Goal: Transaction & Acquisition: Purchase product/service

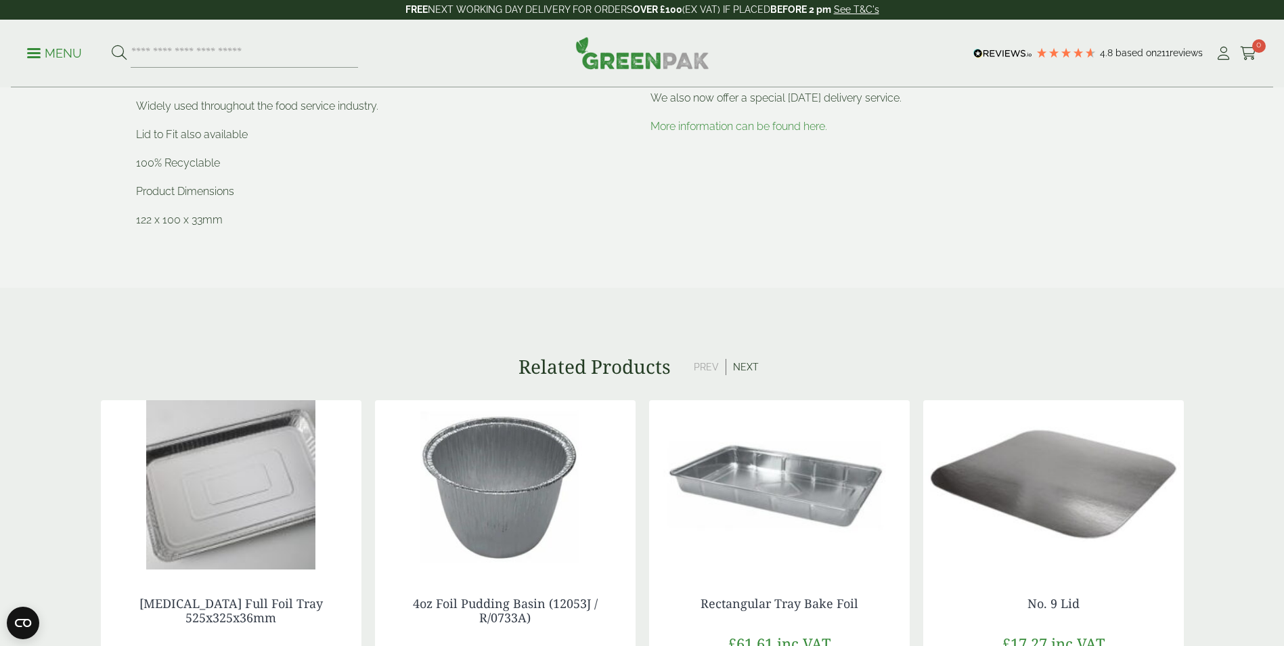
scroll to position [813, 0]
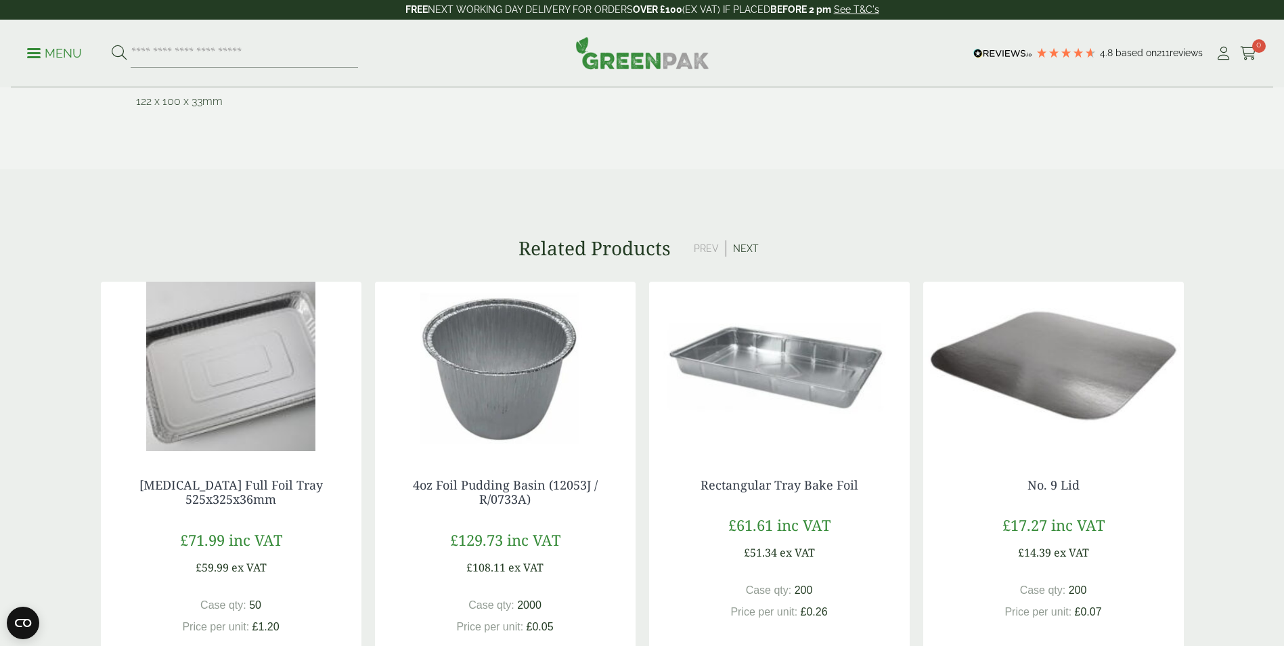
click at [745, 242] on button "Next" at bounding box center [746, 248] width 39 height 16
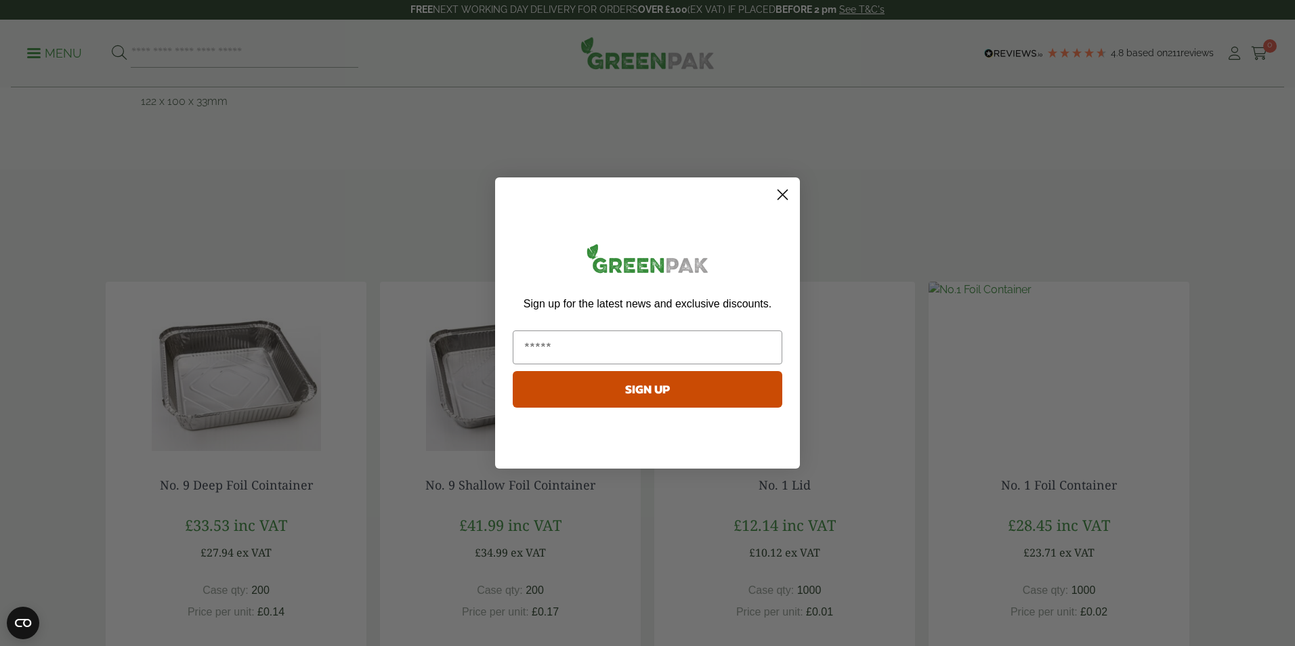
click at [781, 194] on circle "Close dialog" at bounding box center [782, 194] width 22 height 22
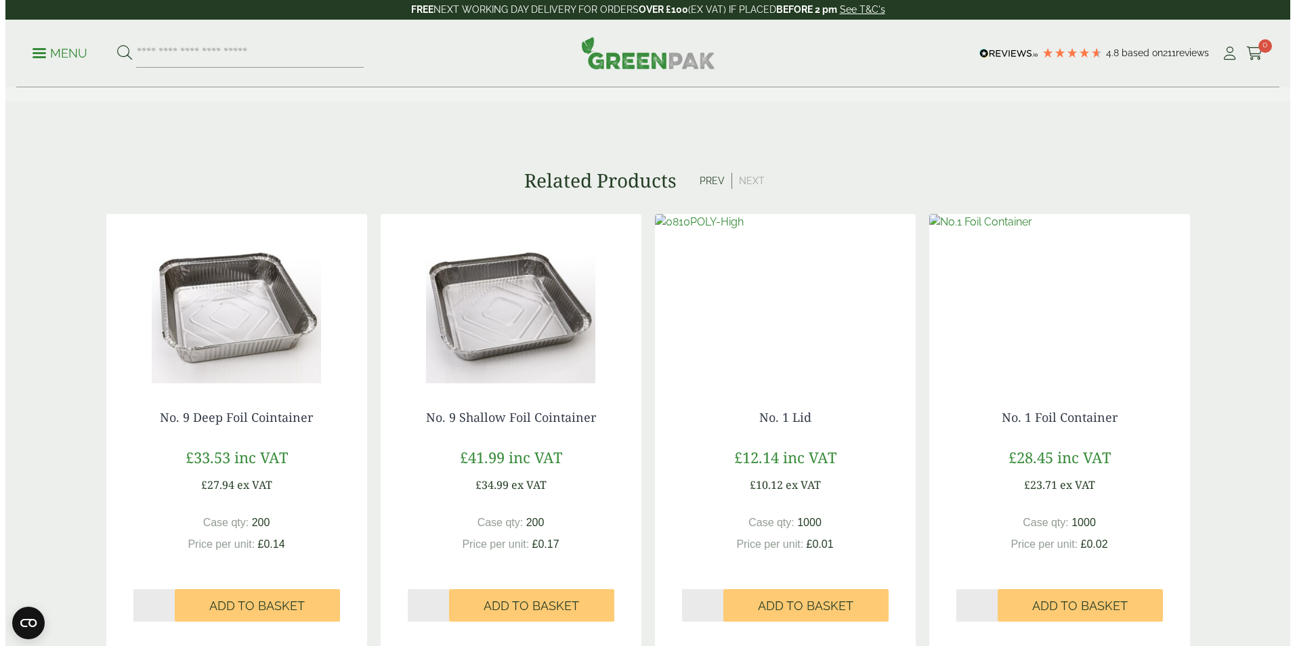
scroll to position [1016, 0]
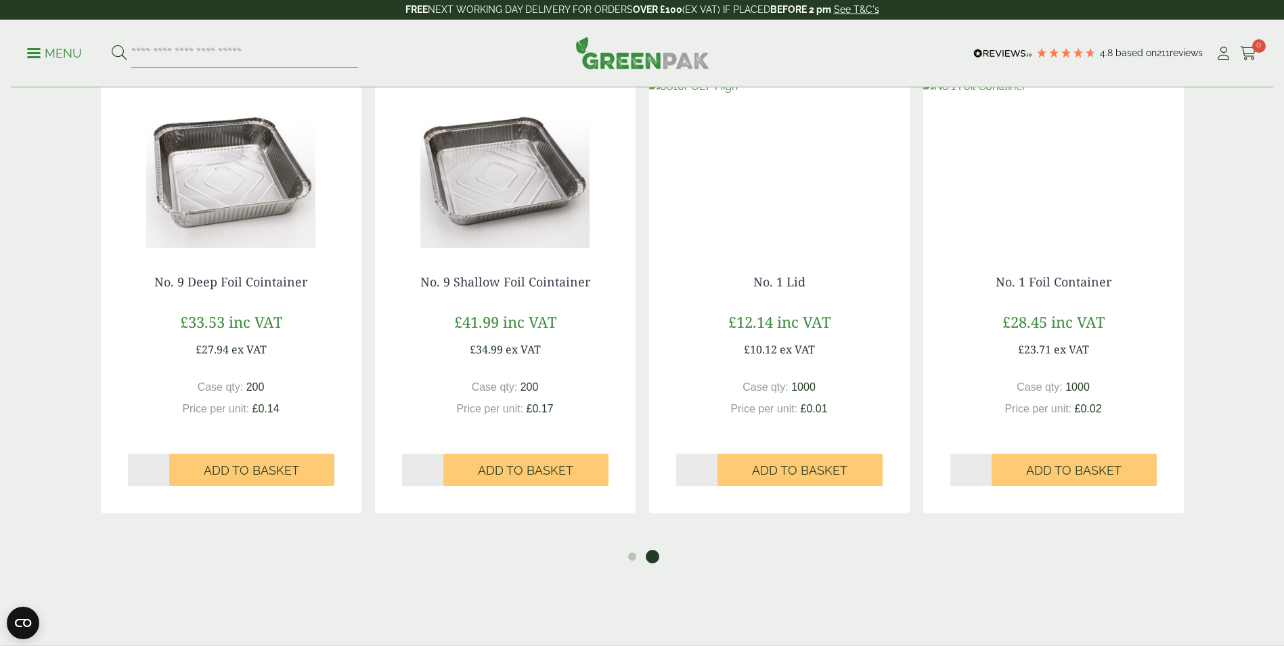
click at [803, 472] on span "Add to Basket" at bounding box center [799, 470] width 95 height 15
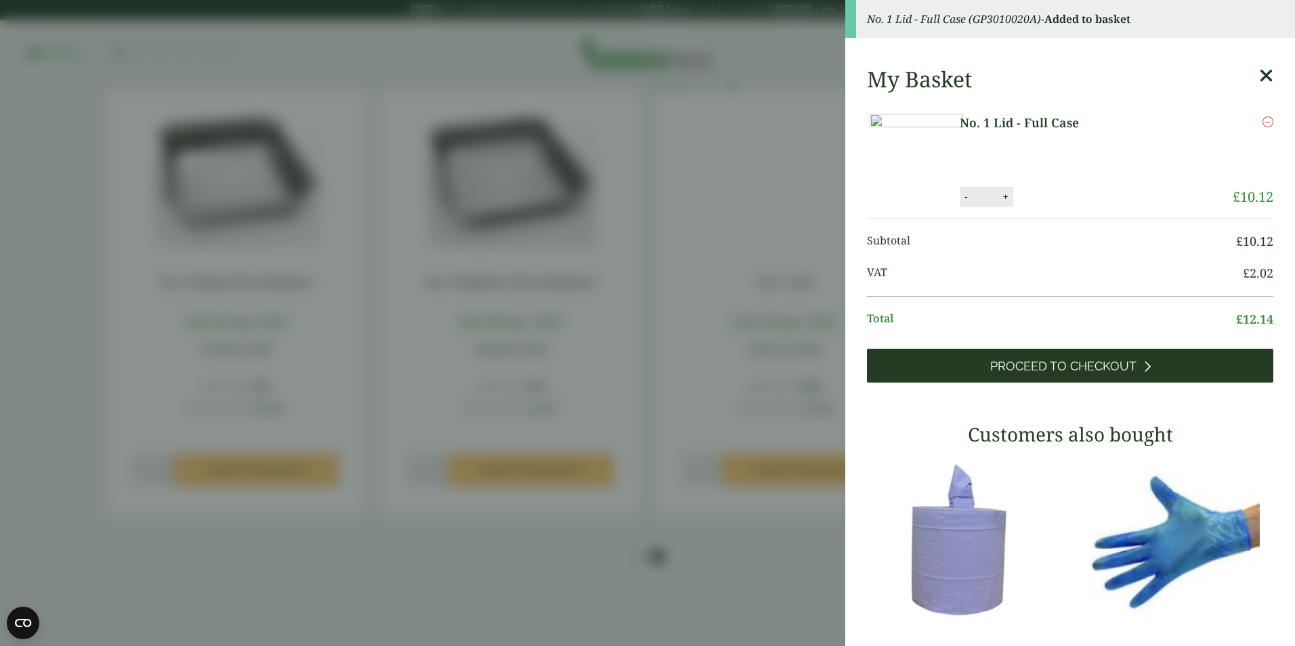
click at [1035, 374] on span "Proceed to Checkout" at bounding box center [1063, 366] width 146 height 15
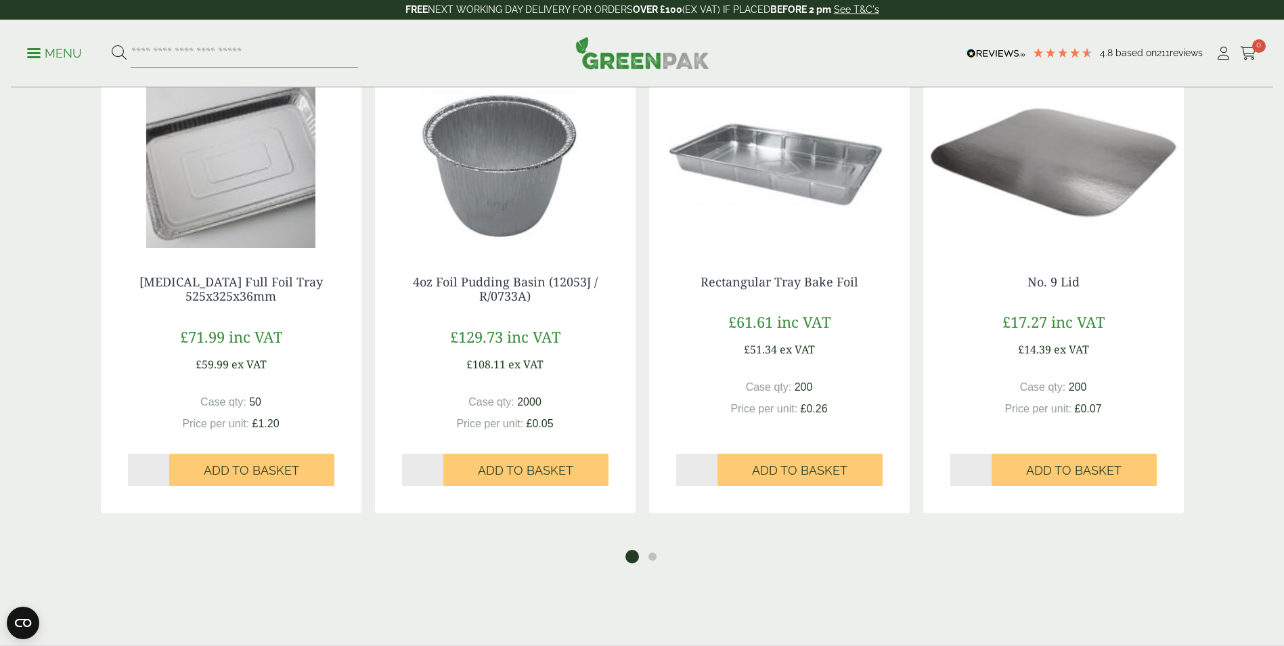
click at [1163, 324] on div "£ 17.27 inc VAT £ 14.39 ex VAT" at bounding box center [1053, 334] width 239 height 47
drag, startPoint x: 1184, startPoint y: 300, endPoint x: 1191, endPoint y: 280, distance: 21.0
click at [1184, 299] on div "No. 9 Lid £ 17.27 inc VAT £ 14.39 ex VAT Case qty: 200 Price per unit: £ 0.07 S…" at bounding box center [1054, 380] width 261 height 265
click at [1198, 259] on section "Related Products Prev Next Gastro Full Foil Tray 525x325x36mm £ 71.99 inc VAT £…" at bounding box center [642, 299] width 1284 height 530
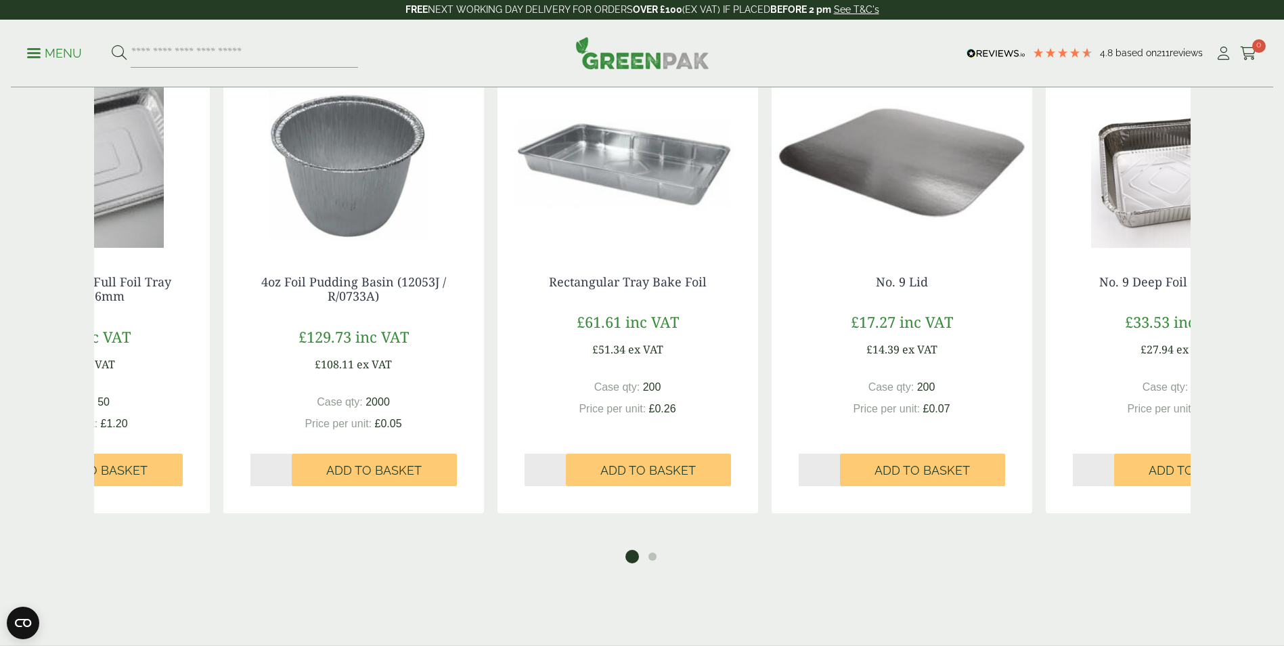
drag, startPoint x: 1089, startPoint y: 330, endPoint x: 737, endPoint y: 294, distance: 354.0
click at [772, 294] on div "No. 9 Lid £ 17.27 inc VAT £ 14.39 ex VAT Case qty: 200 Price per unit: £ 0.07 S…" at bounding box center [902, 380] width 261 height 265
